Goal: Task Accomplishment & Management: Use online tool/utility

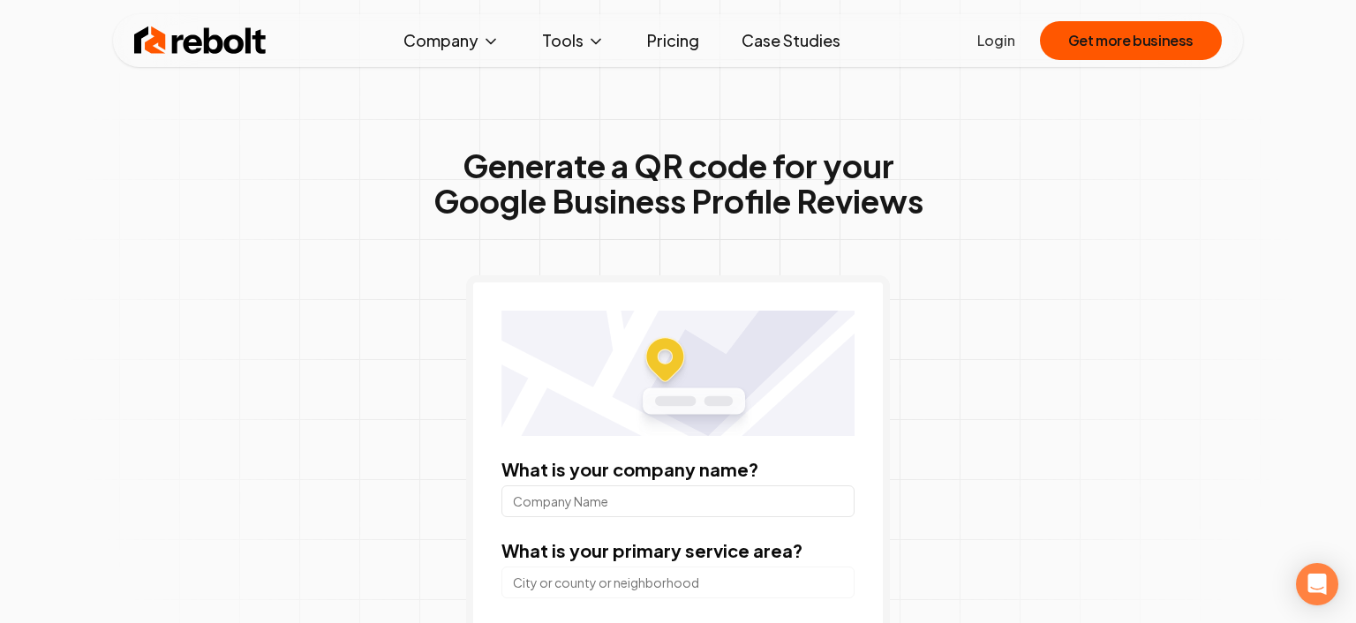
scroll to position [95, 0]
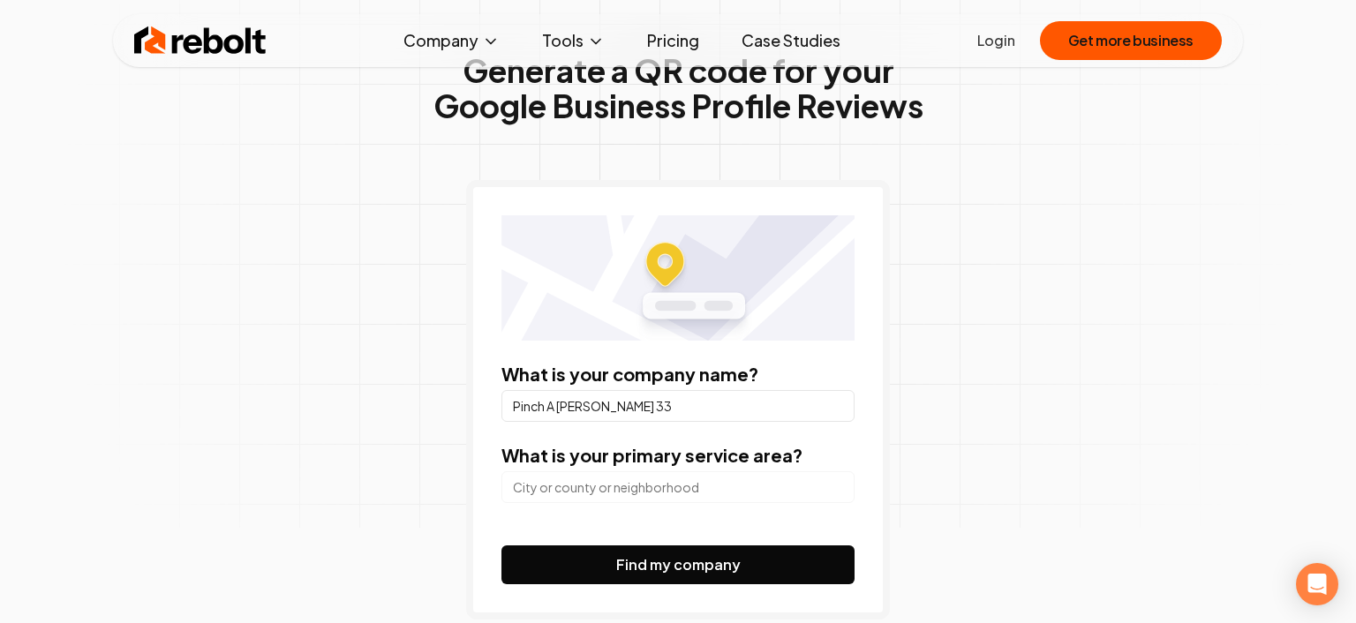
type input "Pinch A [PERSON_NAME] 33"
click at [656, 493] on input "search" at bounding box center [677, 487] width 353 height 32
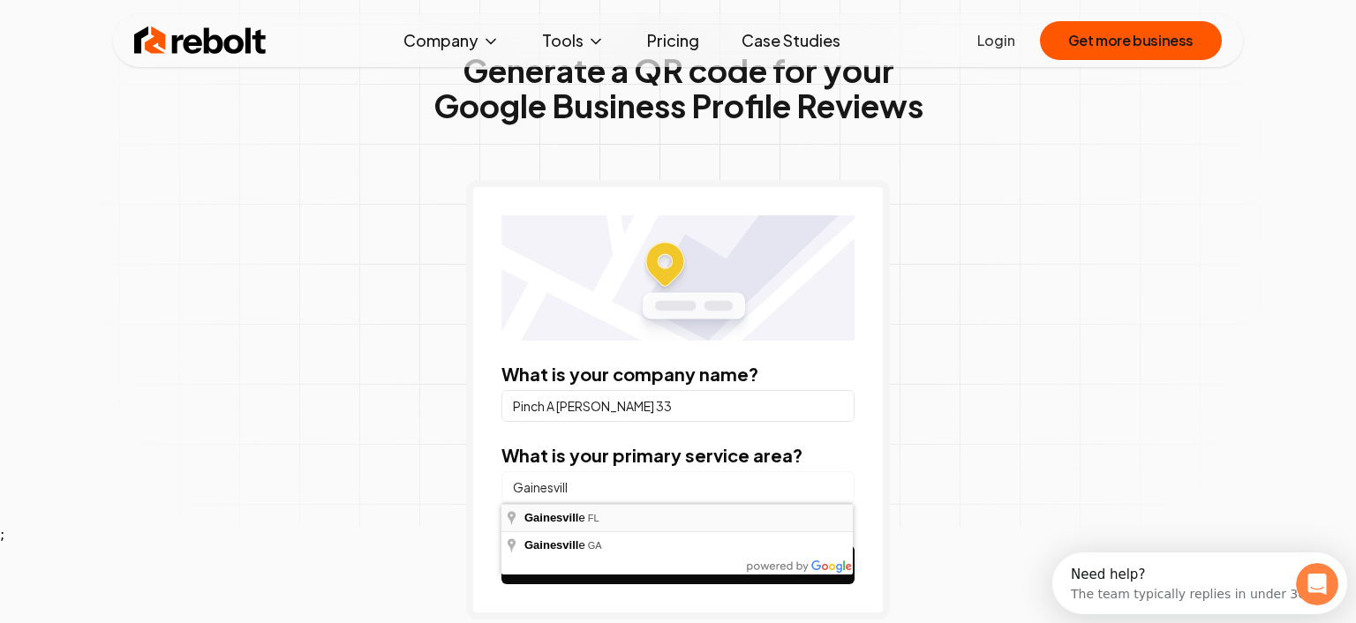
type input "[GEOGRAPHIC_DATA], [GEOGRAPHIC_DATA]"
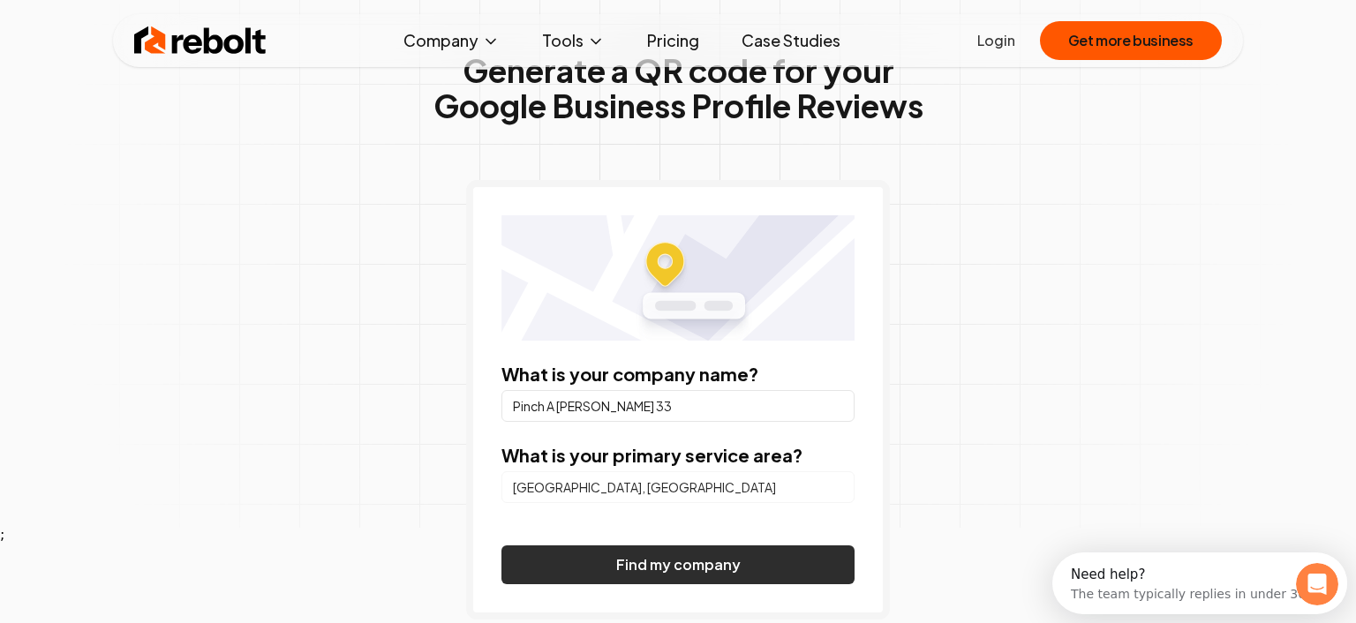
click at [660, 562] on button "Find my company" at bounding box center [677, 565] width 353 height 39
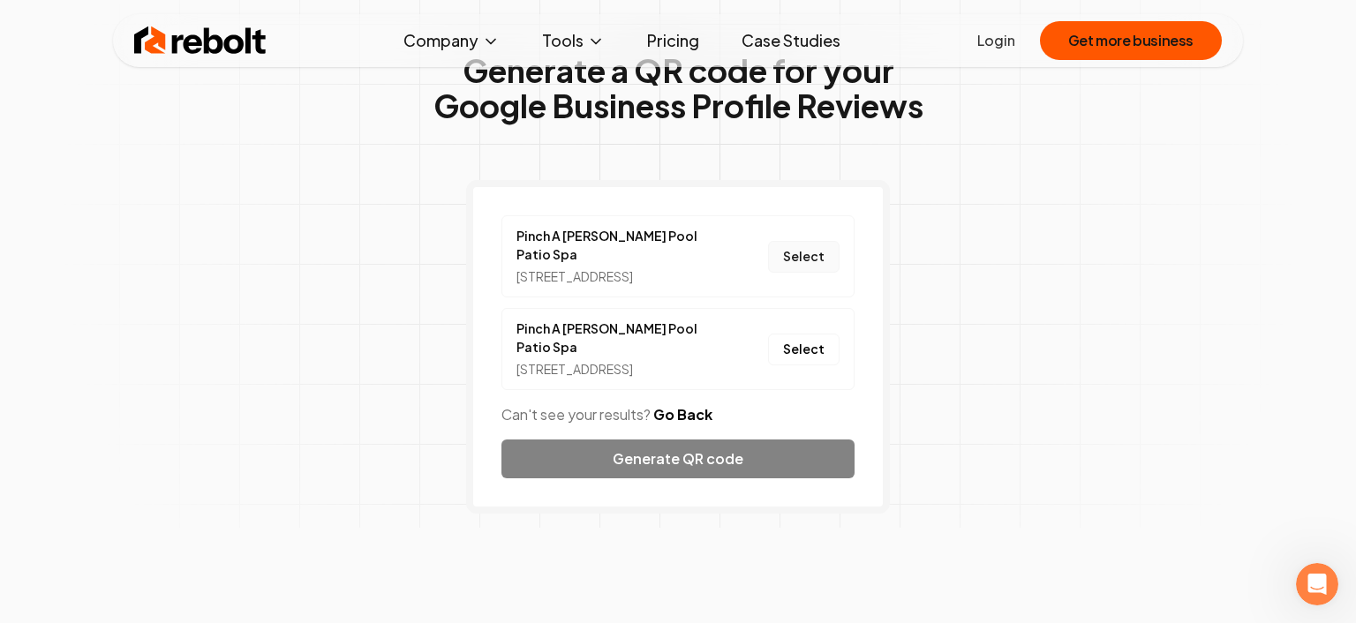
click at [800, 263] on button "Select" at bounding box center [804, 257] width 72 height 32
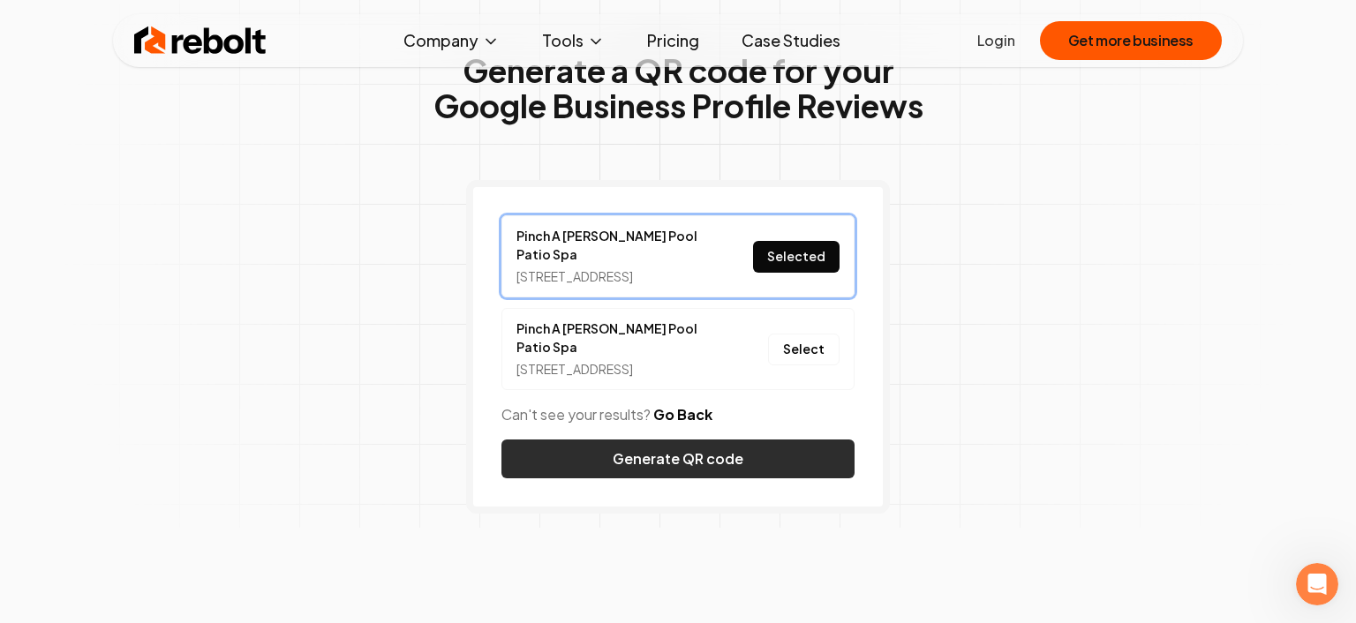
click at [669, 459] on button "Generate QR code" at bounding box center [677, 459] width 353 height 39
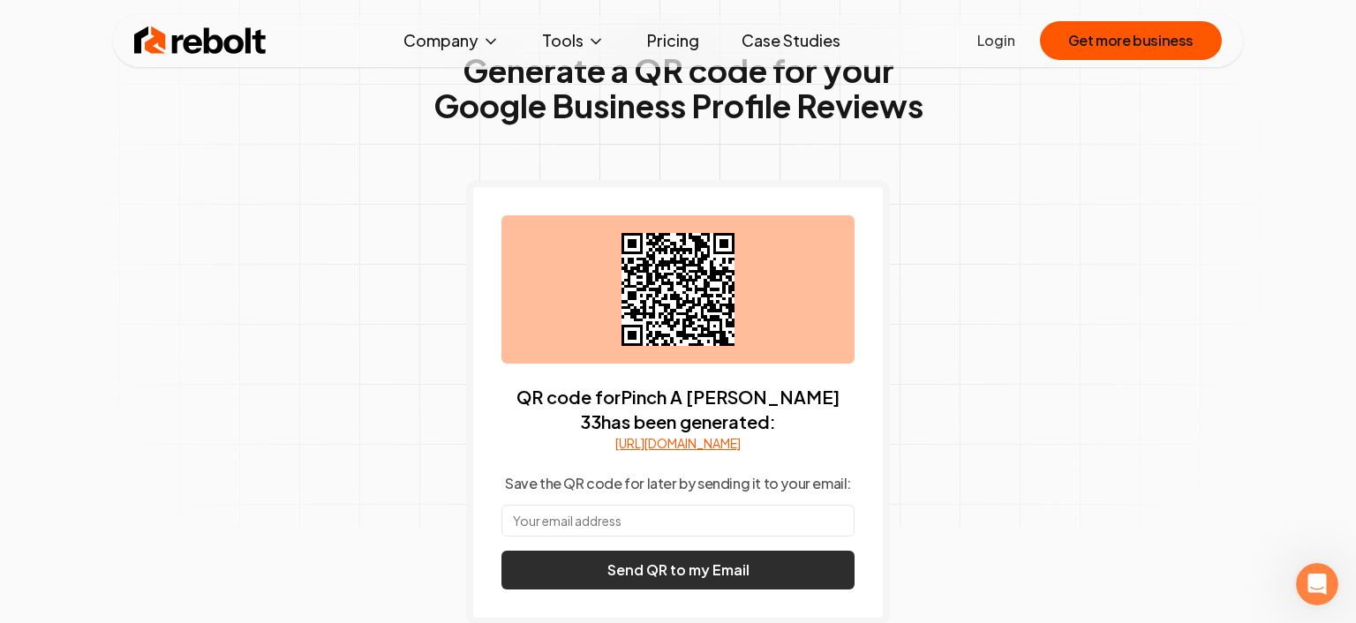
scroll to position [191, 0]
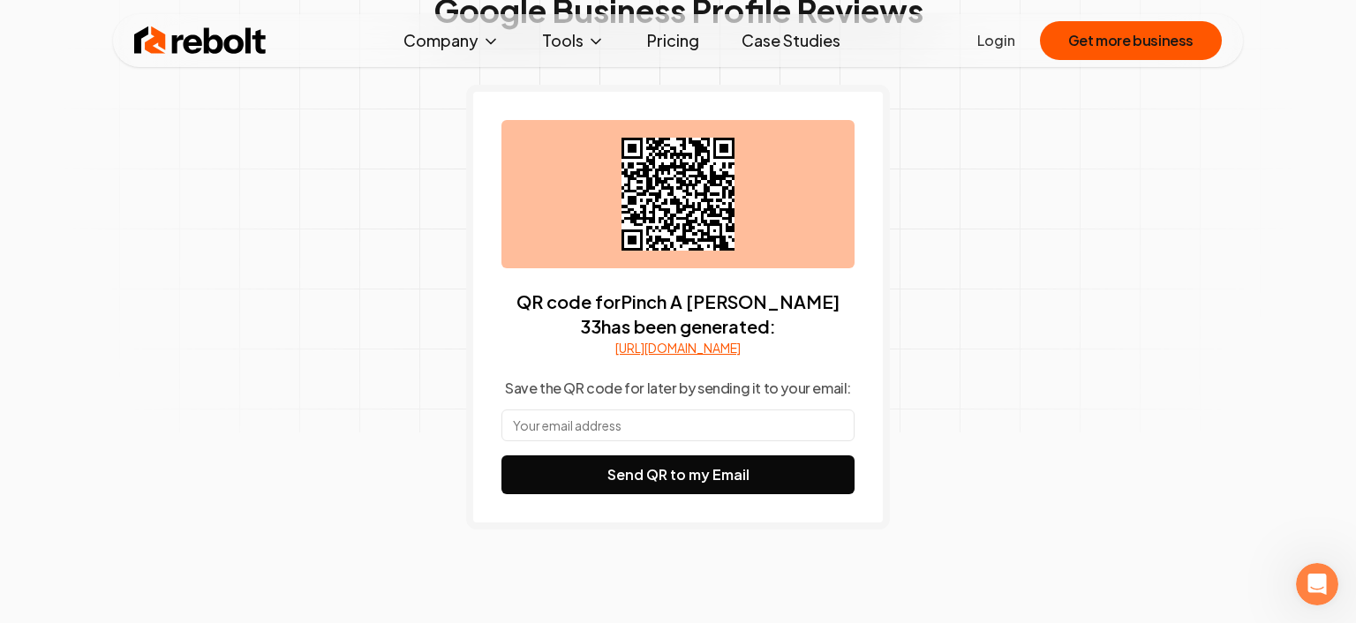
click at [694, 441] on input "text" at bounding box center [677, 426] width 353 height 32
type input "[EMAIL_ADDRESS][DOMAIN_NAME]"
click at [899, 408] on div "Generate a QR code for your Google Business Profile Reviews QR code for Pinch A…" at bounding box center [678, 279] width 904 height 840
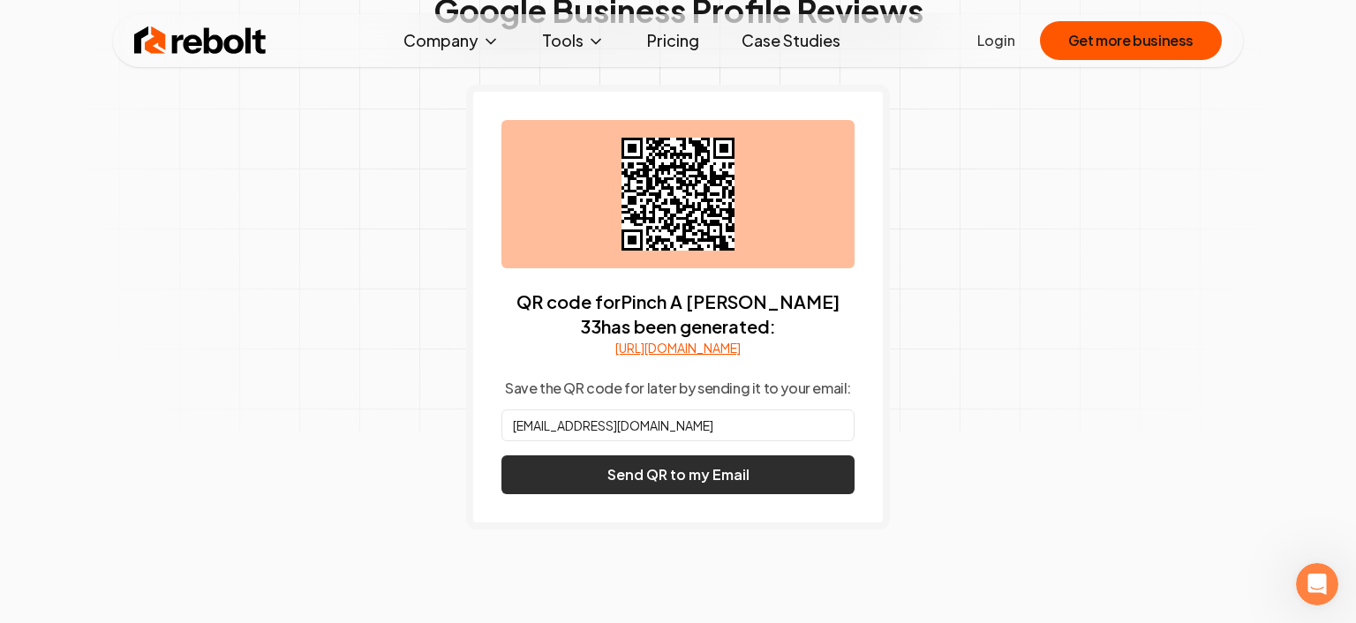
click at [714, 494] on button "Send QR to my Email" at bounding box center [677, 474] width 353 height 39
